Goal: Task Accomplishment & Management: Use online tool/utility

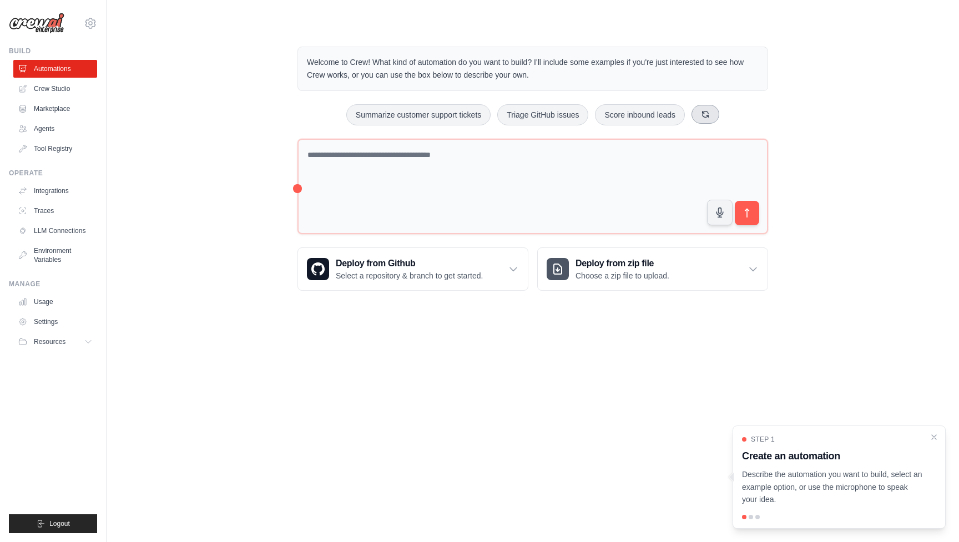
click at [703, 108] on button at bounding box center [706, 114] width 28 height 19
click at [736, 114] on icon at bounding box center [737, 114] width 9 height 9
click at [736, 114] on div "Analyze customer feedback Generate weekly reports Process invoices automatically" at bounding box center [533, 114] width 471 height 21
click at [716, 113] on icon at bounding box center [714, 114] width 9 height 9
click at [521, 113] on button "Automate social media posting" at bounding box center [498, 114] width 125 height 21
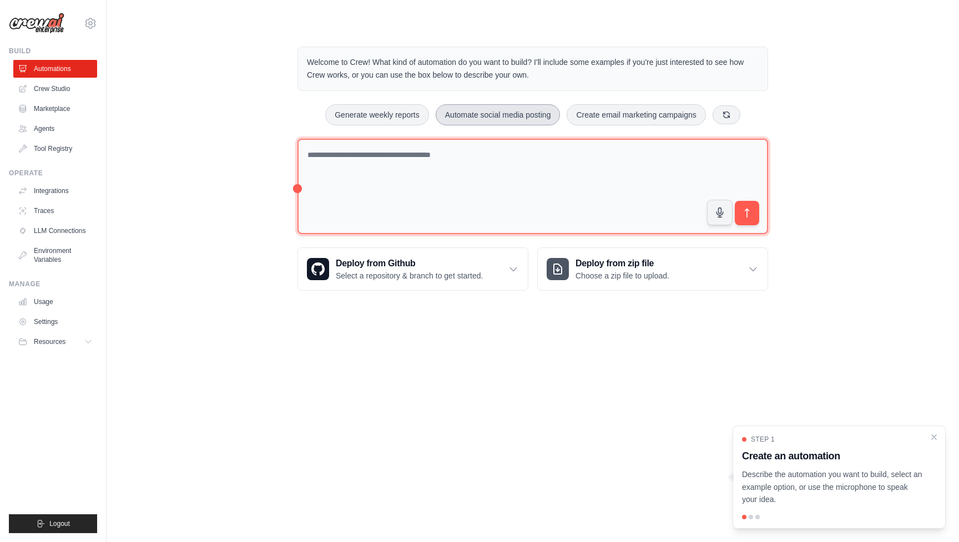
type textarea "**********"
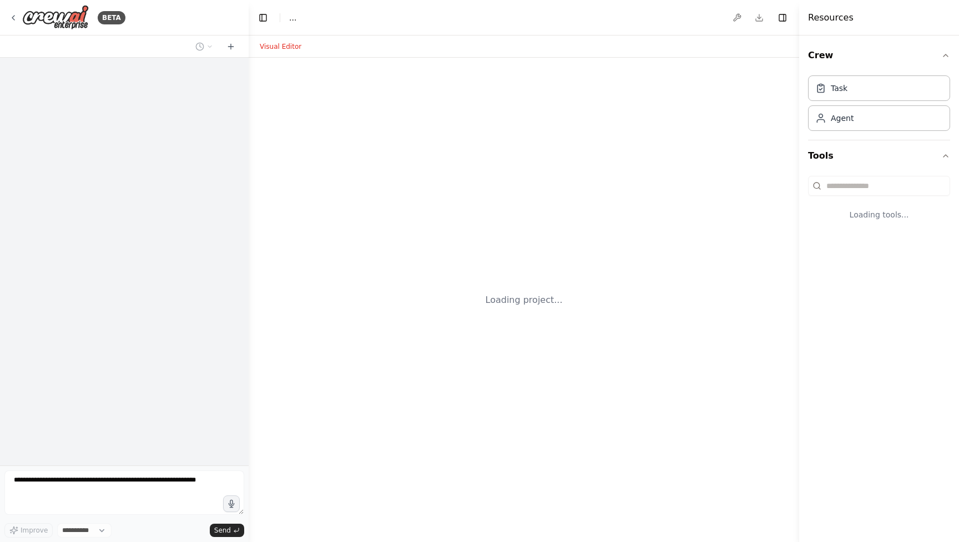
select select "****"
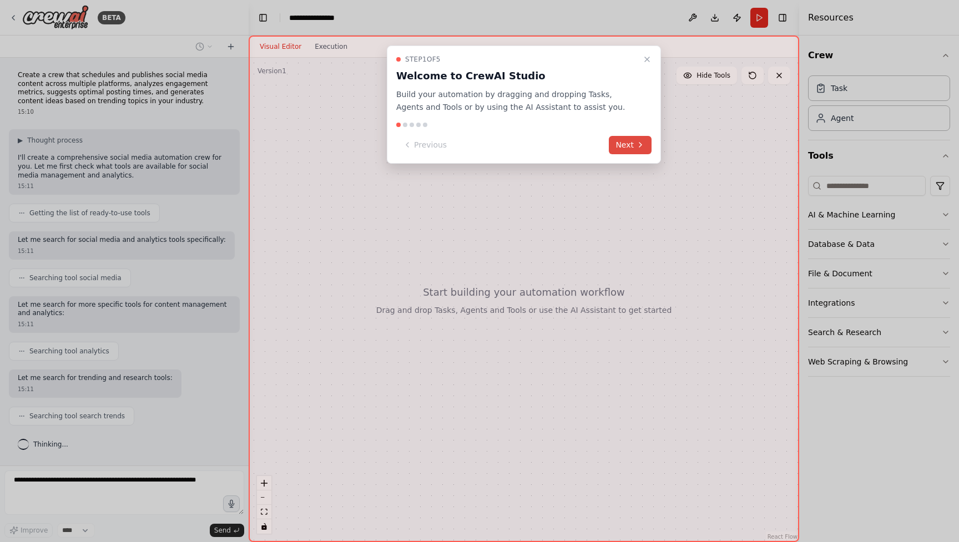
click at [619, 142] on button "Next" at bounding box center [630, 145] width 43 height 18
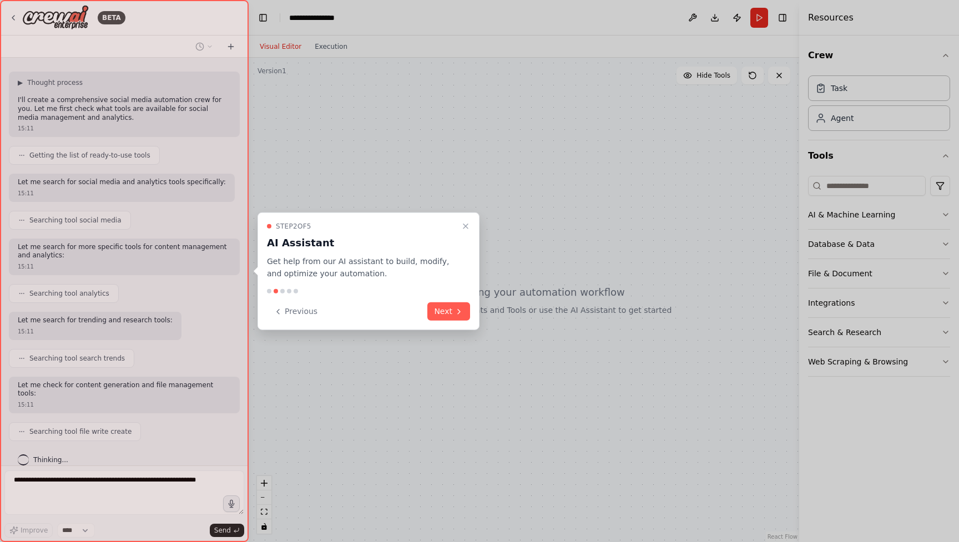
scroll to position [86, 0]
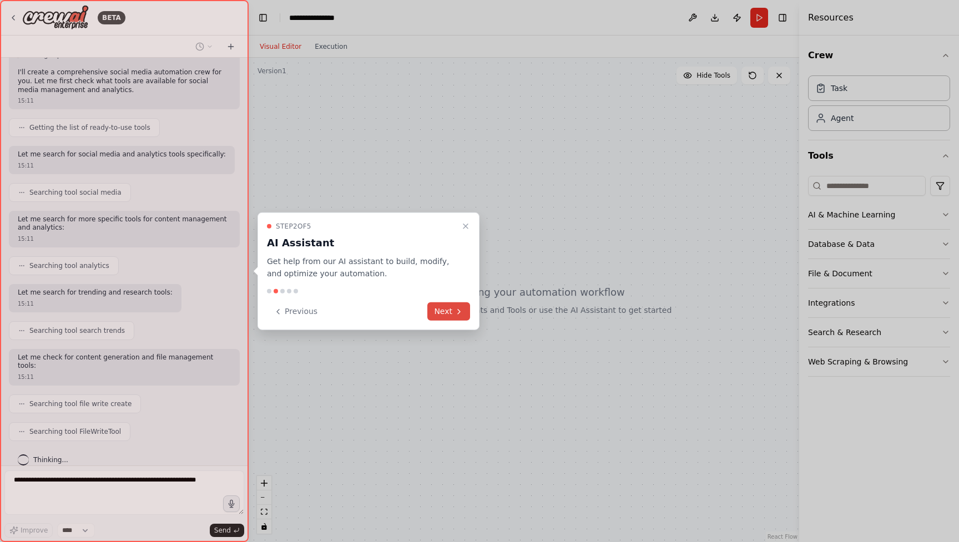
click at [444, 315] on button "Next" at bounding box center [449, 312] width 43 height 18
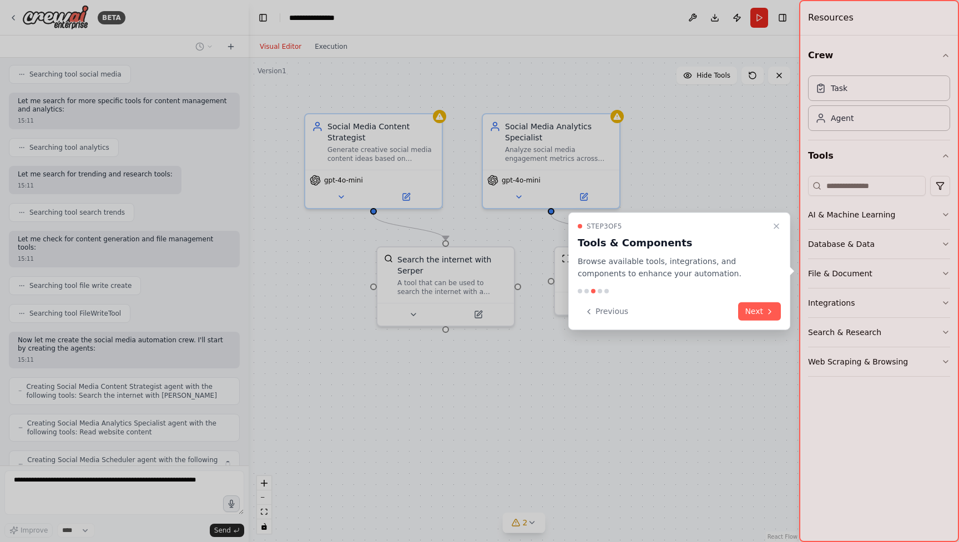
scroll to position [240, 0]
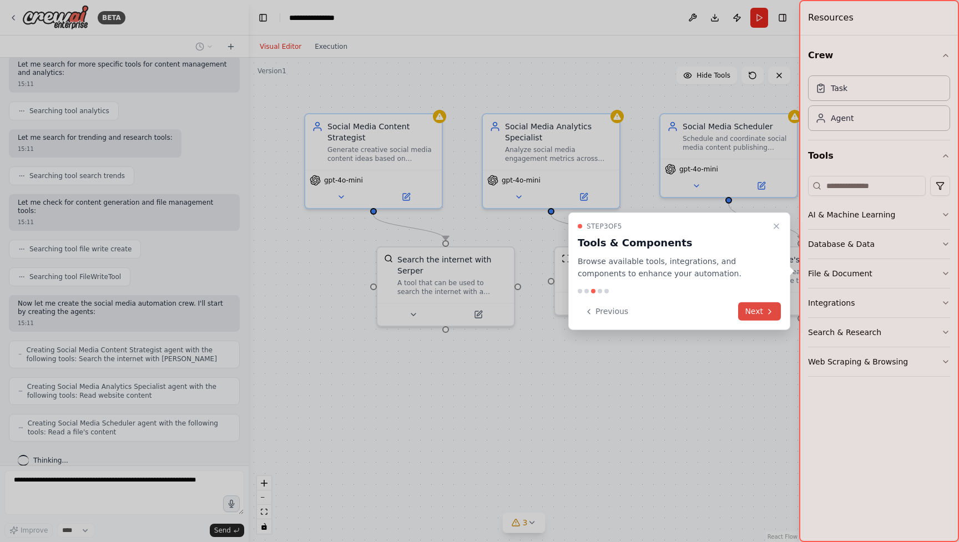
click at [750, 314] on button "Next" at bounding box center [759, 312] width 43 height 18
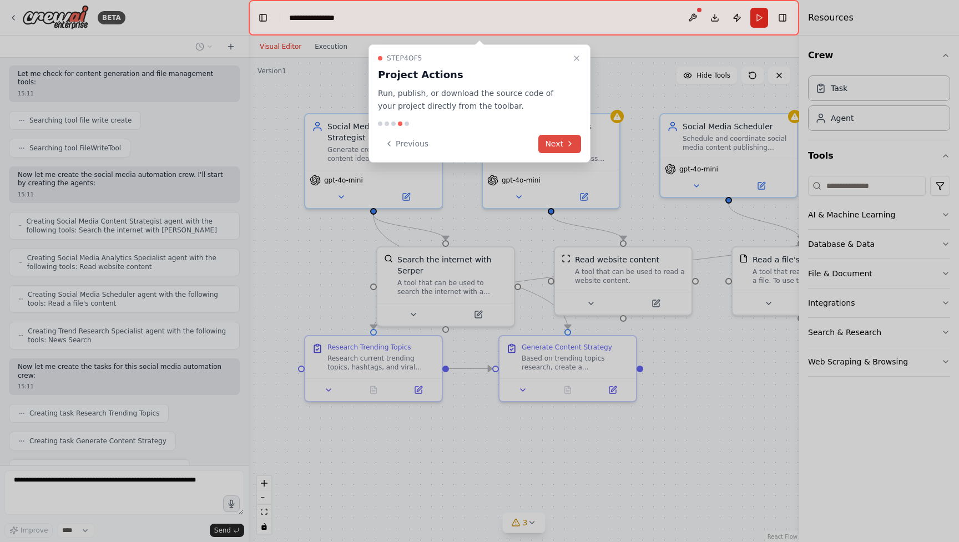
scroll to position [397, 0]
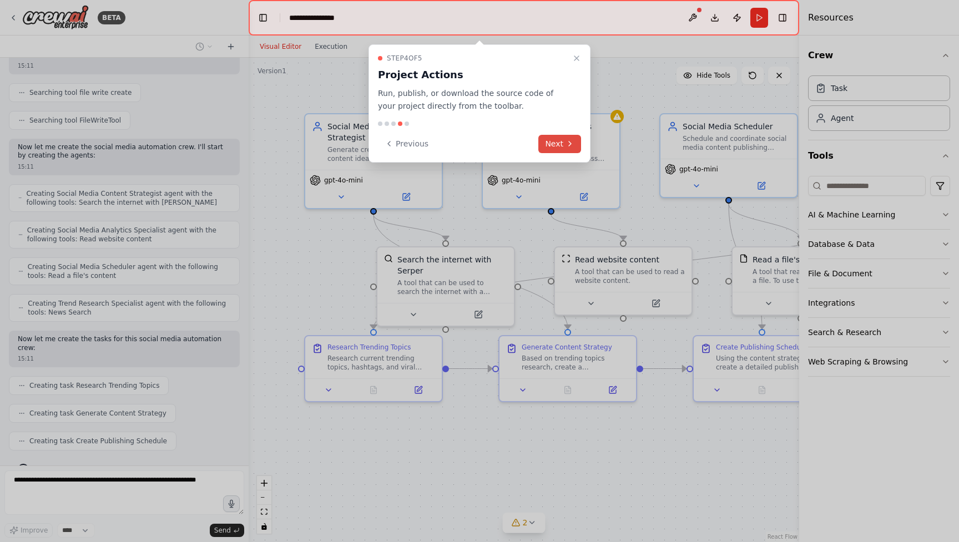
click at [552, 144] on button "Next" at bounding box center [560, 144] width 43 height 18
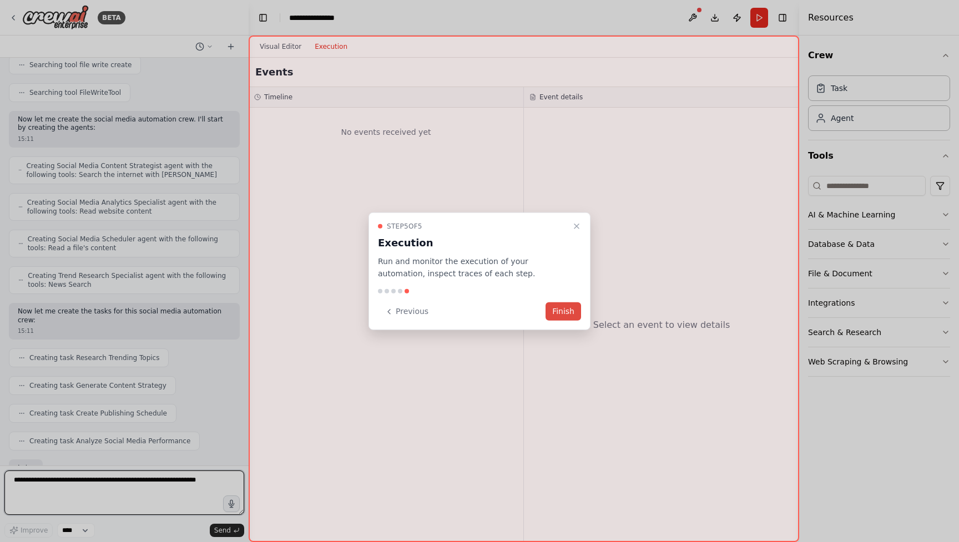
scroll to position [489, 0]
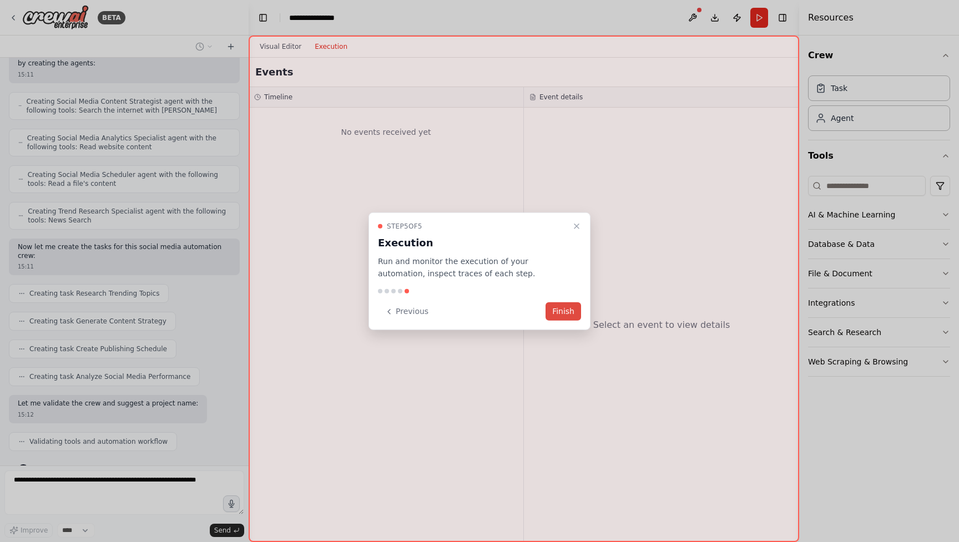
click at [564, 314] on button "Finish" at bounding box center [564, 312] width 36 height 18
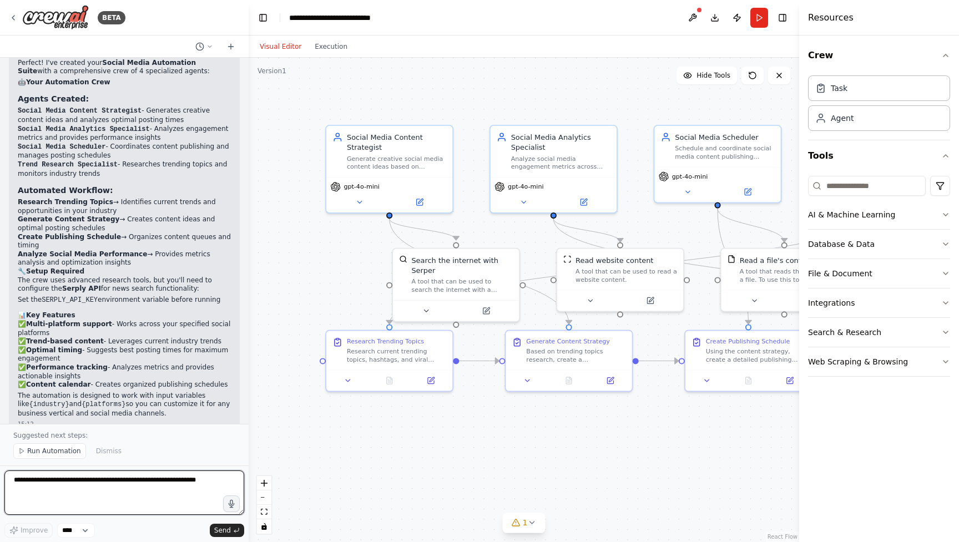
scroll to position [931, 0]
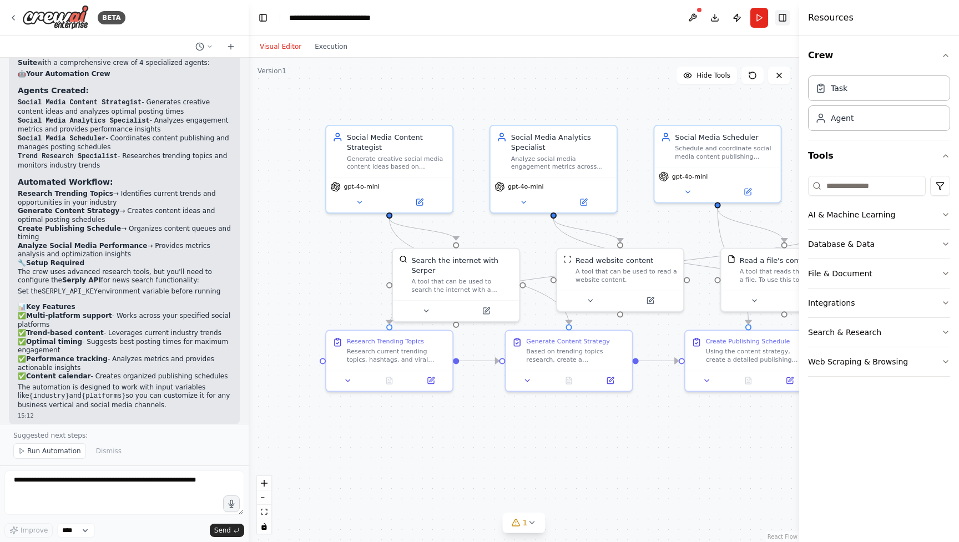
click at [782, 18] on button "Toggle Right Sidebar" at bounding box center [783, 18] width 16 height 16
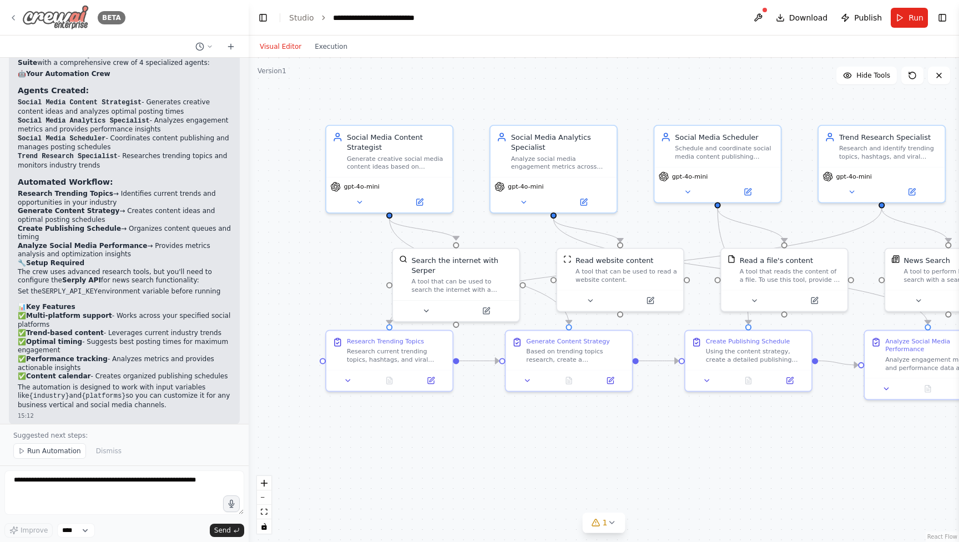
click at [17, 19] on icon at bounding box center [13, 17] width 9 height 9
